Goal: Check status: Check status

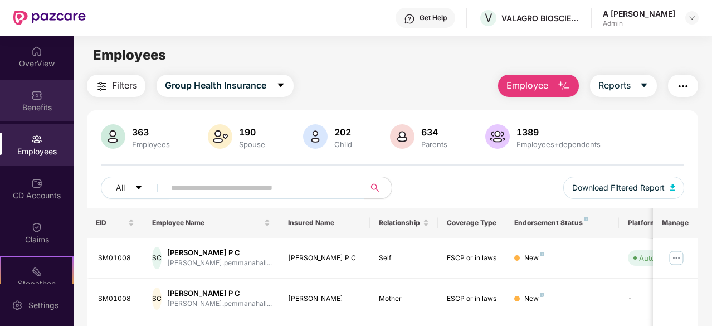
click at [31, 85] on div "Benefits" at bounding box center [37, 101] width 74 height 42
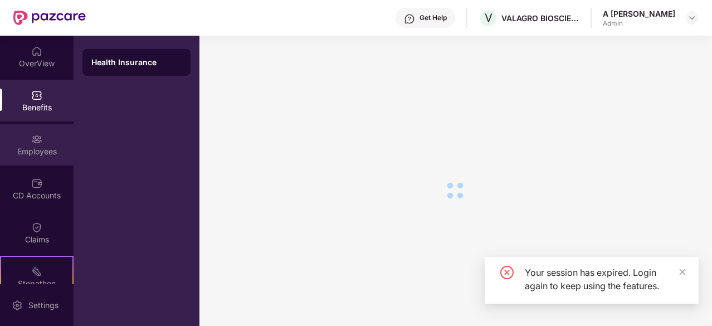
click at [36, 154] on div "Employees" at bounding box center [37, 151] width 74 height 11
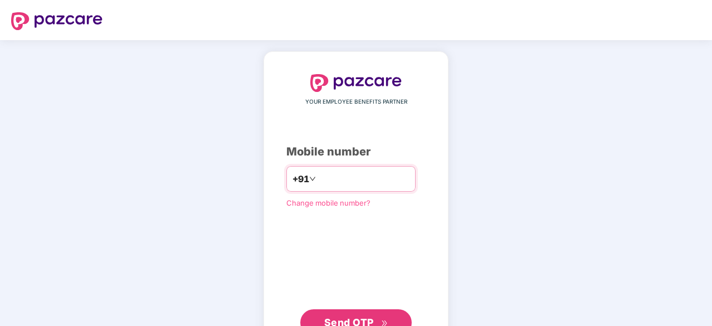
click at [387, 176] on input "number" at bounding box center [363, 179] width 91 height 18
click at [377, 173] on input "number" at bounding box center [363, 179] width 91 height 18
type input "**********"
click at [392, 312] on button "Send OTP" at bounding box center [355, 322] width 111 height 27
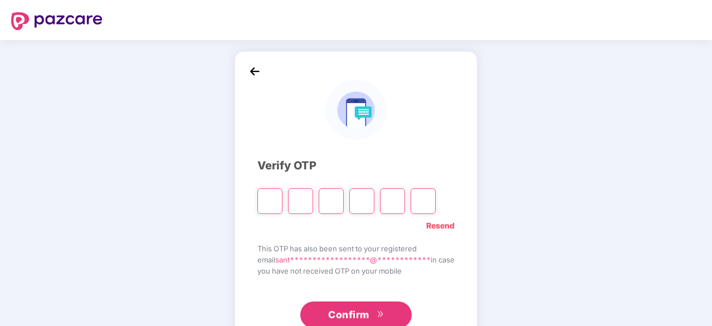
type input "*"
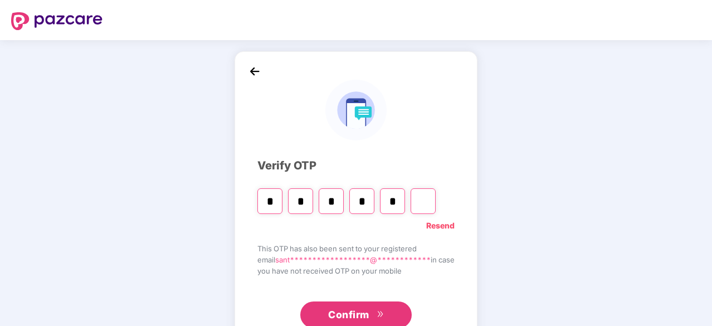
type input "*"
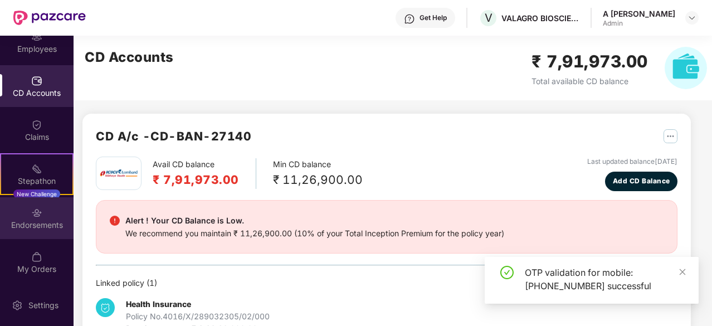
scroll to position [99, 0]
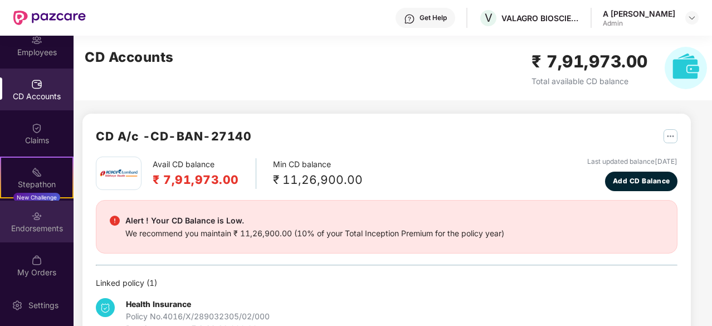
click at [64, 212] on div "Endorsements" at bounding box center [37, 222] width 74 height 42
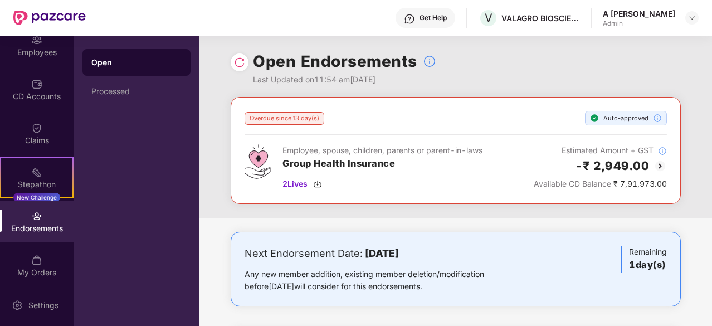
click at [514, 227] on div "Overdue since 13 day(s) Auto-approved Employee, spouse, children, parents or pa…" at bounding box center [456, 272] width 513 height 351
click at [656, 208] on div "Overdue since 13 day(s) Auto-approved Employee, spouse, children, parents or pa…" at bounding box center [456, 158] width 513 height 122
drag, startPoint x: 656, startPoint y: 221, endPoint x: 667, endPoint y: 231, distance: 15.8
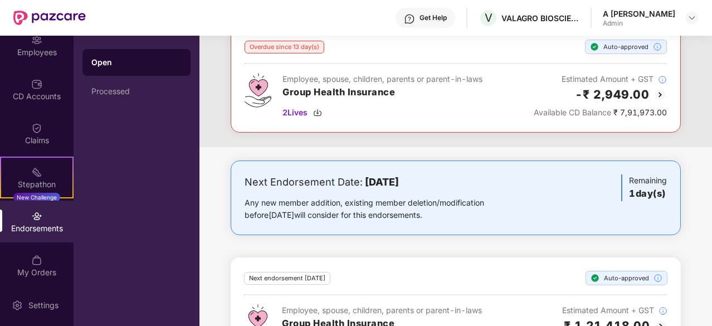
scroll to position [119, 0]
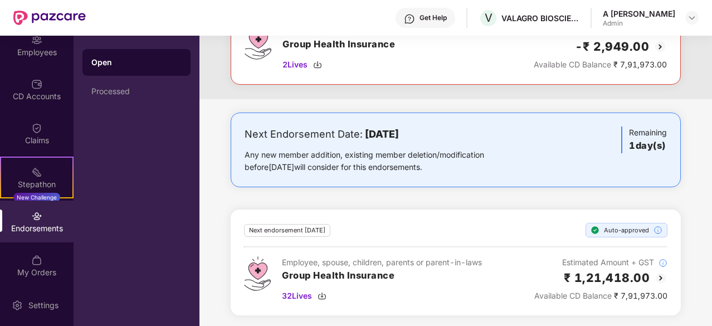
drag, startPoint x: 701, startPoint y: 230, endPoint x: 702, endPoint y: 255, distance: 25.1
click at [698, 212] on div "Next Endorsement Date: [DATE] Any new member addition, existing member deletion…" at bounding box center [456, 221] width 513 height 216
click at [302, 292] on span "32 Lives" at bounding box center [297, 296] width 30 height 12
click at [690, 161] on div "Next Endorsement Date: [DATE] Any new member addition, existing member deletion…" at bounding box center [456, 221] width 513 height 216
drag, startPoint x: 397, startPoint y: 210, endPoint x: 403, endPoint y: 196, distance: 15.5
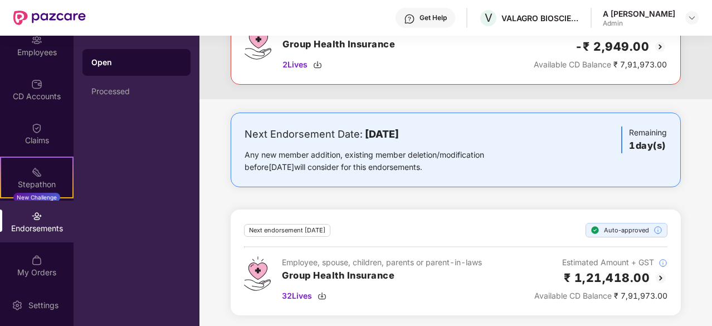
click at [397, 210] on div "Next endorsement [DATE] Auto-approved Employee, spouse, children, parents or pa…" at bounding box center [456, 263] width 450 height 106
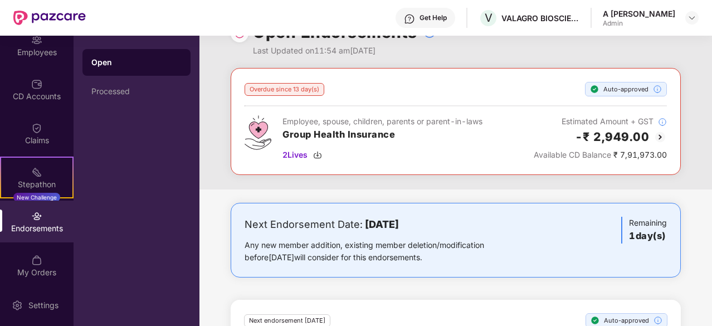
drag, startPoint x: 403, startPoint y: 197, endPoint x: 424, endPoint y: 60, distance: 138.2
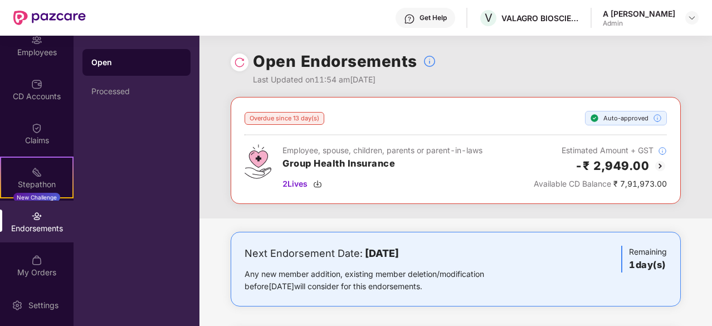
click at [379, 215] on div "Overdue since 13 day(s) Auto-approved Employee, spouse, children, parents or pa…" at bounding box center [456, 158] width 513 height 122
click at [414, 207] on div "Overdue since 13 day(s) Auto-approved Employee, spouse, children, parents or pa…" at bounding box center [456, 158] width 513 height 122
click at [309, 183] on div "2 Lives" at bounding box center [383, 184] width 200 height 12
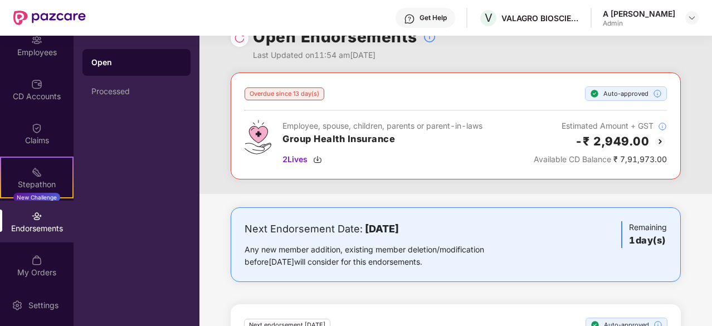
scroll to position [119, 0]
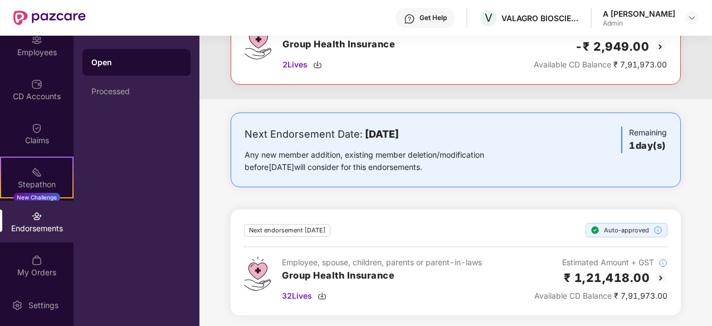
drag, startPoint x: 613, startPoint y: 207, endPoint x: 598, endPoint y: 207, distance: 15.0
click at [37, 184] on div "Stepathon" at bounding box center [36, 184] width 71 height 11
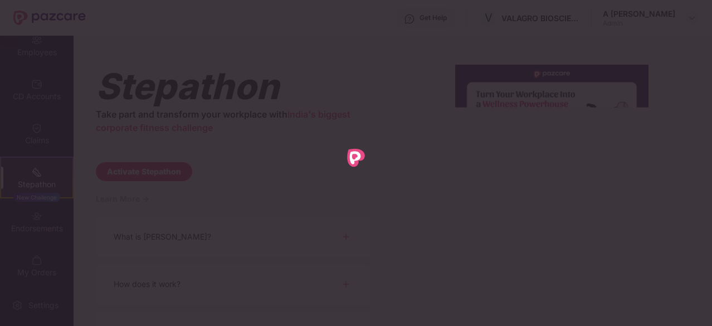
scroll to position [0, 0]
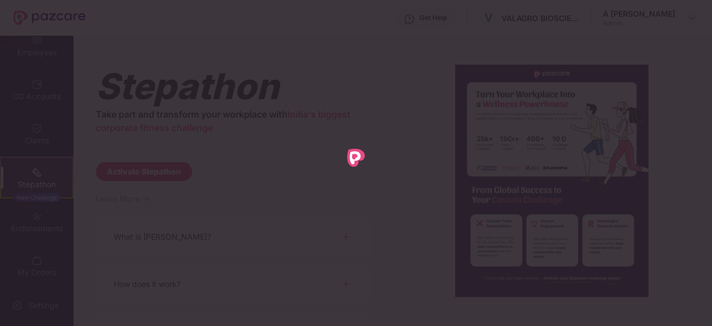
click at [36, 232] on div at bounding box center [356, 163] width 712 height 326
click at [152, 74] on div at bounding box center [356, 163] width 712 height 326
drag, startPoint x: 16, startPoint y: 219, endPoint x: 16, endPoint y: 208, distance: 11.1
click at [16, 219] on div at bounding box center [356, 163] width 712 height 326
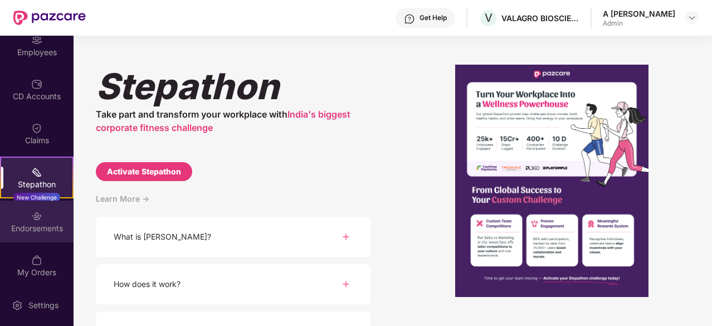
click at [3, 237] on div "Endorsements" at bounding box center [37, 222] width 74 height 42
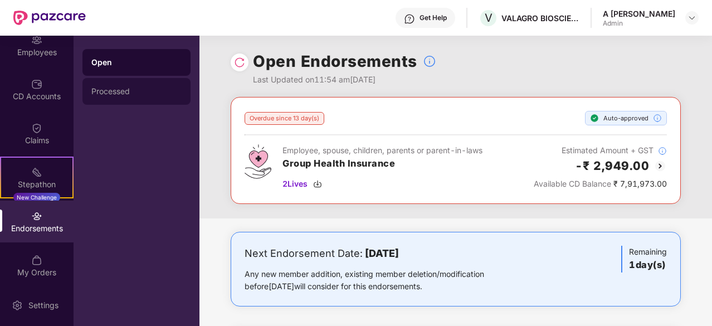
click at [128, 101] on div "Processed" at bounding box center [136, 91] width 108 height 27
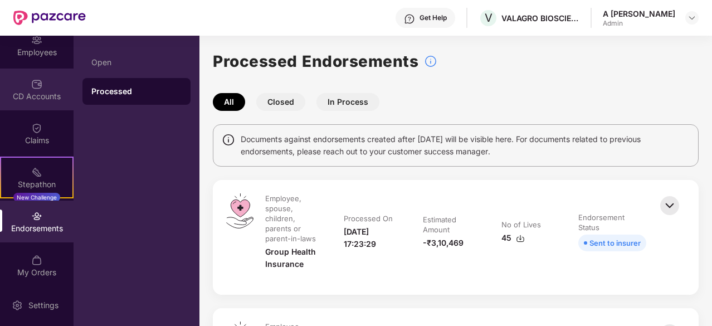
click at [36, 93] on div "CD Accounts" at bounding box center [37, 96] width 74 height 11
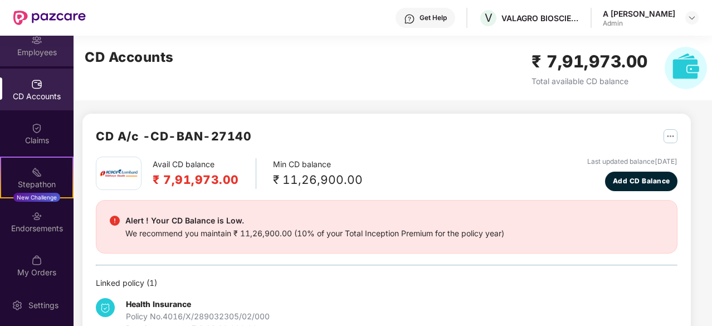
click at [41, 54] on div "Employees" at bounding box center [37, 52] width 74 height 11
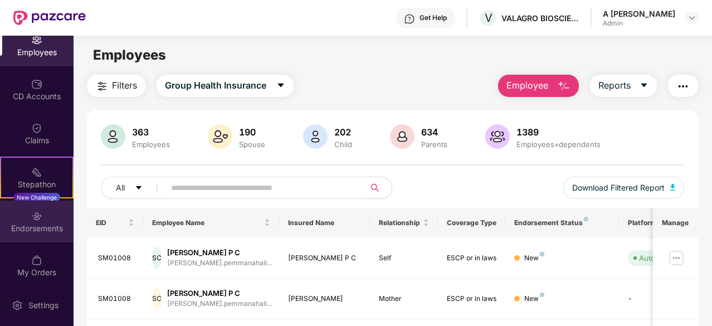
click at [41, 221] on div "Endorsements" at bounding box center [37, 222] width 74 height 42
